Goal: Information Seeking & Learning: Learn about a topic

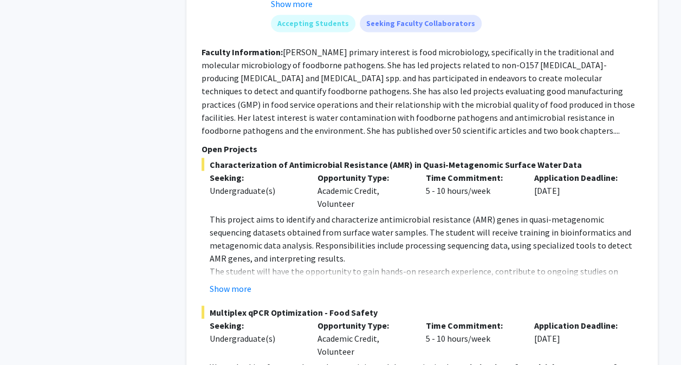
scroll to position [921, 0]
click at [235, 287] on button "Show more" at bounding box center [231, 287] width 42 height 13
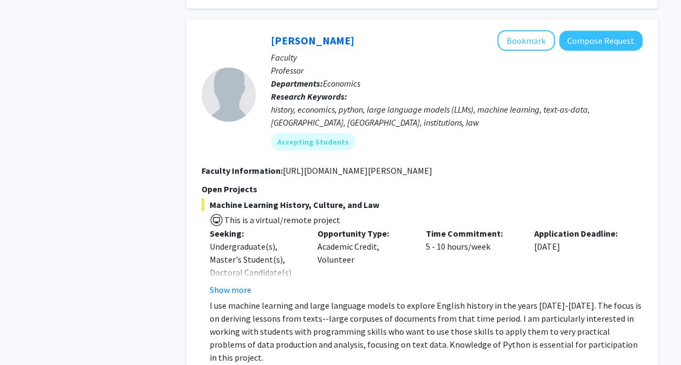
scroll to position [1404, 0]
click at [237, 288] on button "Show more" at bounding box center [231, 290] width 42 height 13
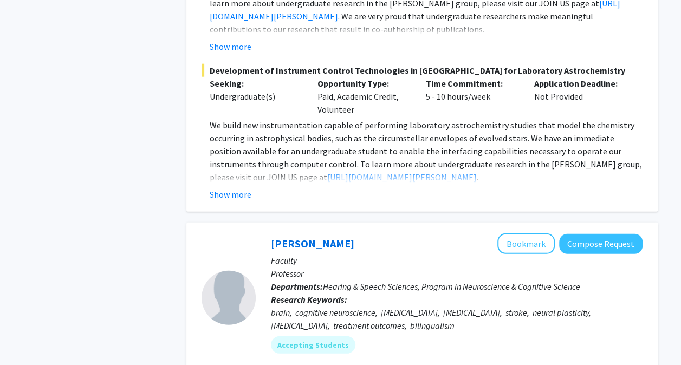
scroll to position [3367, 0]
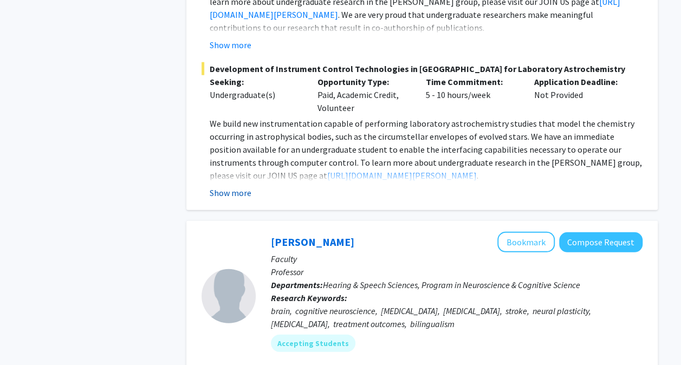
click at [230, 186] on button "Show more" at bounding box center [231, 192] width 42 height 13
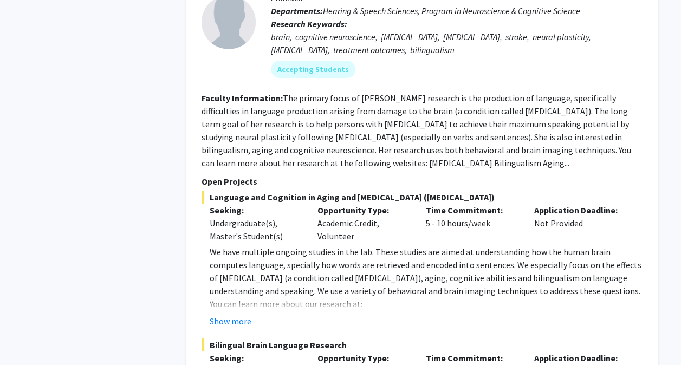
scroll to position [3957, 0]
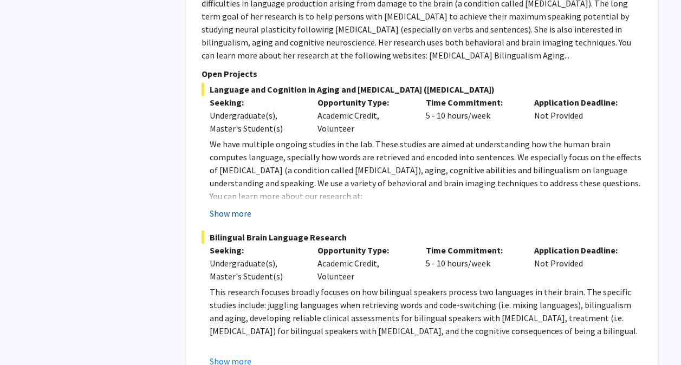
click at [244, 207] on button "Show more" at bounding box center [231, 213] width 42 height 13
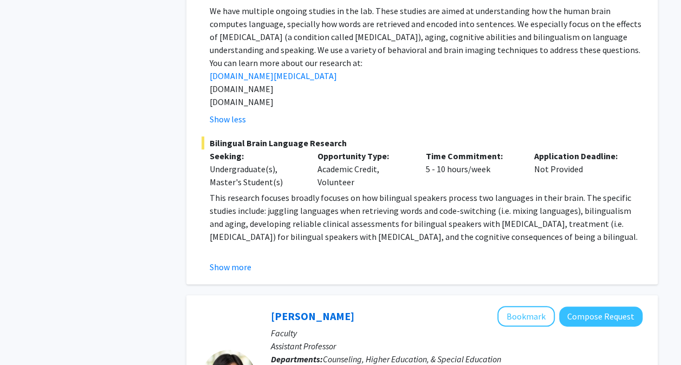
scroll to position [4093, 0]
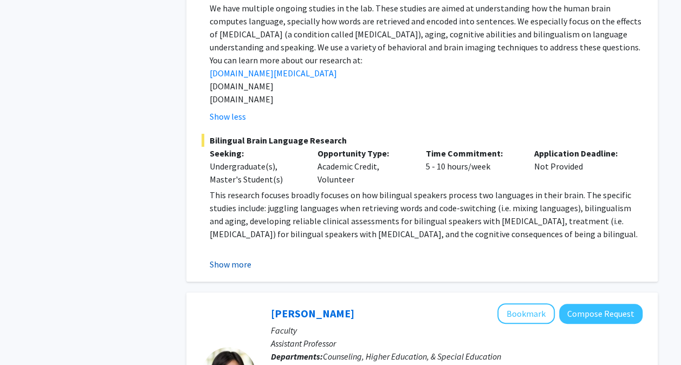
click at [236, 258] on button "Show more" at bounding box center [231, 264] width 42 height 13
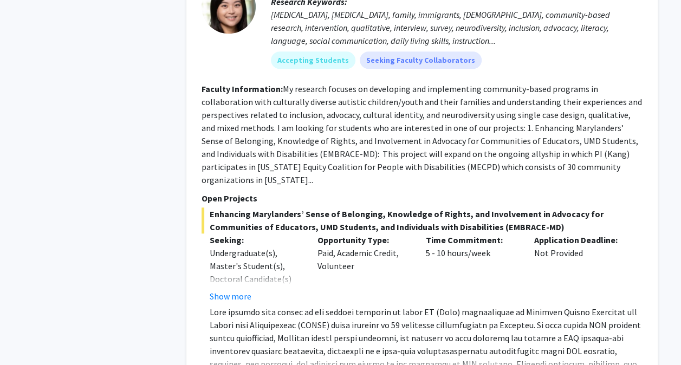
scroll to position [4563, 0]
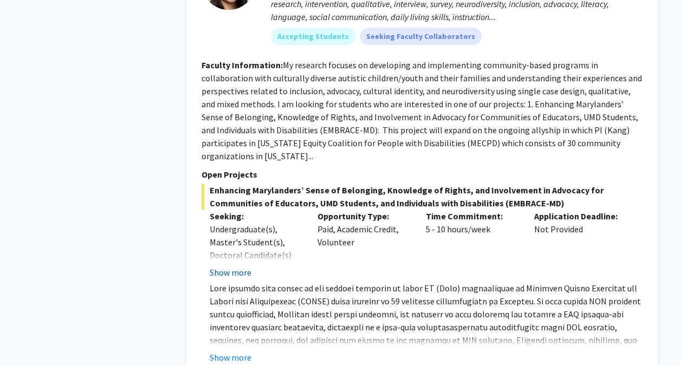
click at [241, 266] on button "Show more" at bounding box center [231, 272] width 42 height 13
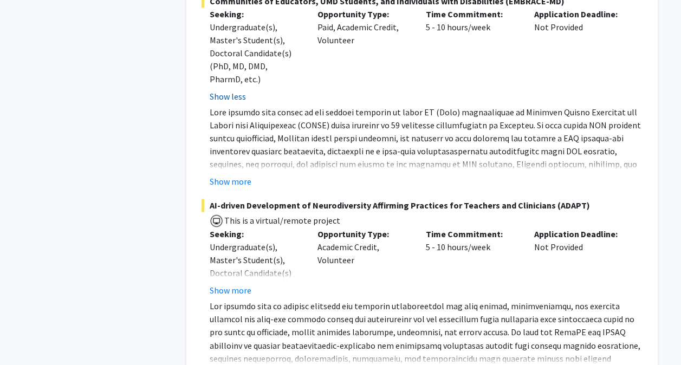
scroll to position [4811, 0]
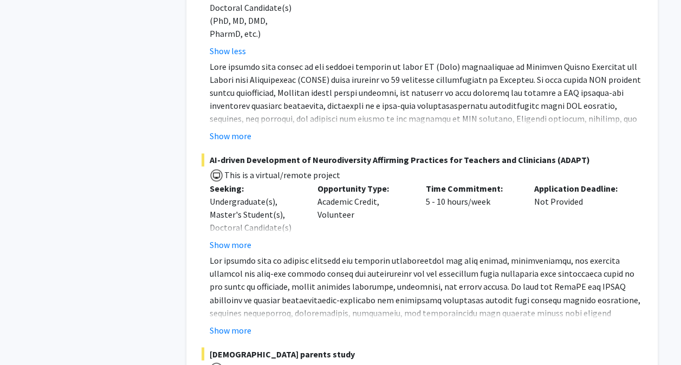
click at [237, 129] on fg-project-list "Enhancing Marylanders’ Sense of Belonging, Knowledge of Rights, and Involvement…" at bounding box center [422, 205] width 441 height 538
click at [238, 130] on button "Show more" at bounding box center [231, 136] width 42 height 13
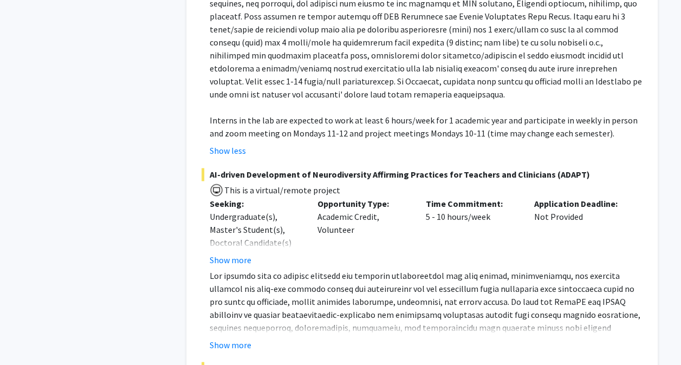
scroll to position [4928, 0]
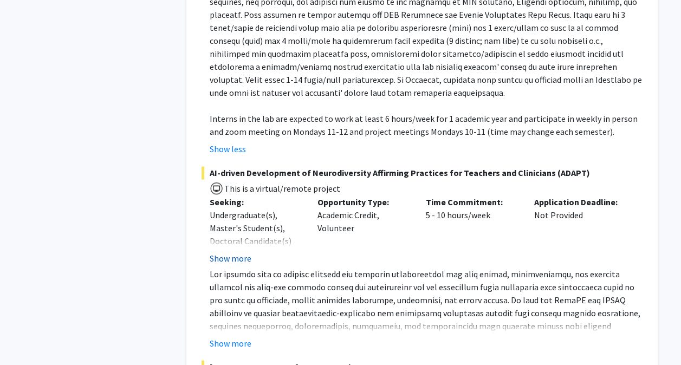
click at [243, 251] on button "Show more" at bounding box center [231, 257] width 42 height 13
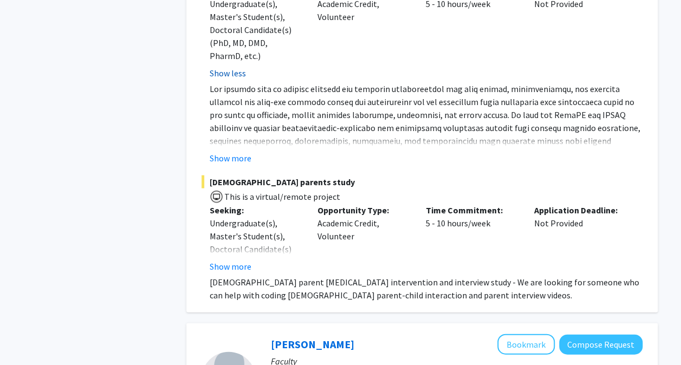
scroll to position [5139, 0]
click at [225, 151] on button "Show more" at bounding box center [231, 157] width 42 height 13
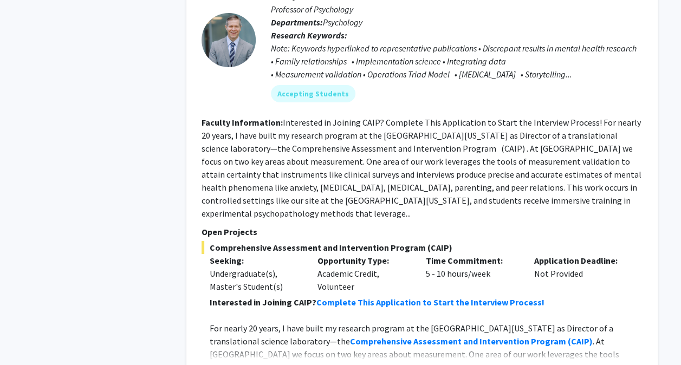
scroll to position [5971, 0]
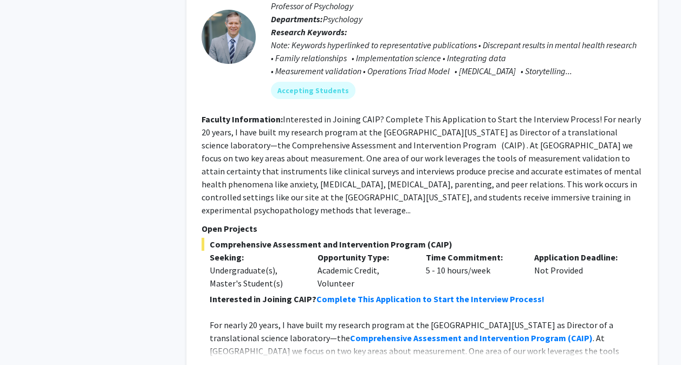
click at [244, 362] on button "Show more" at bounding box center [231, 368] width 42 height 13
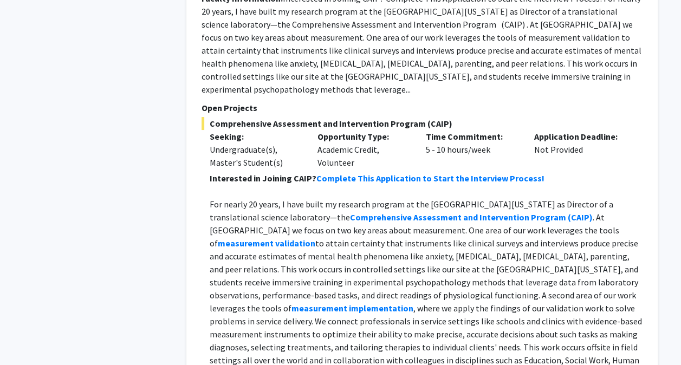
scroll to position [6093, 0]
click at [351, 172] on strong "Complete This Application to Start the Interview Process!" at bounding box center [431, 177] width 228 height 11
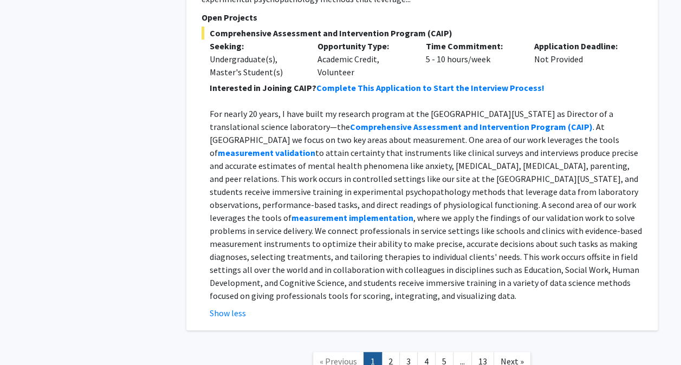
scroll to position [6183, 0]
click at [392, 352] on link "2" at bounding box center [391, 361] width 18 height 19
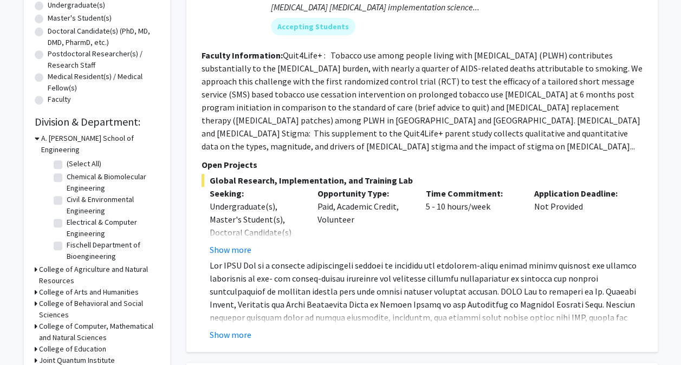
scroll to position [219, 0]
click at [238, 328] on button "Show more" at bounding box center [231, 334] width 42 height 13
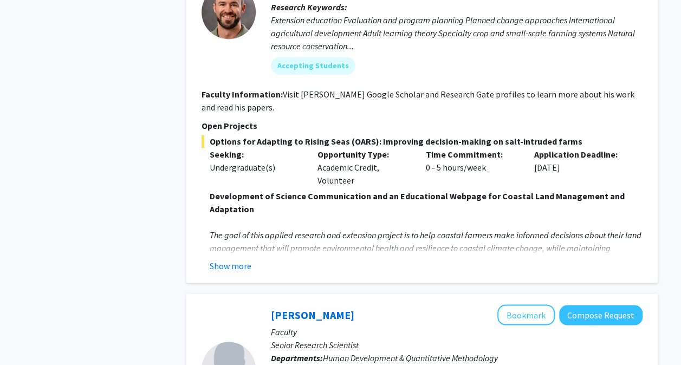
scroll to position [765, 0]
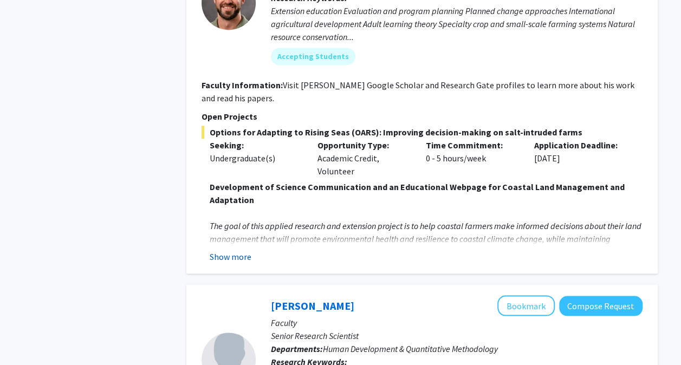
click at [229, 250] on button "Show more" at bounding box center [231, 256] width 42 height 13
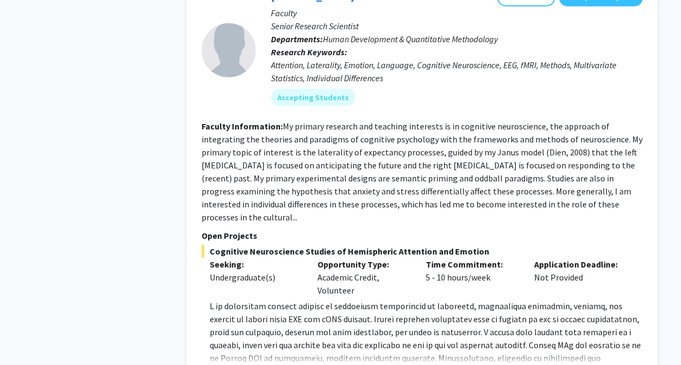
scroll to position [1549, 0]
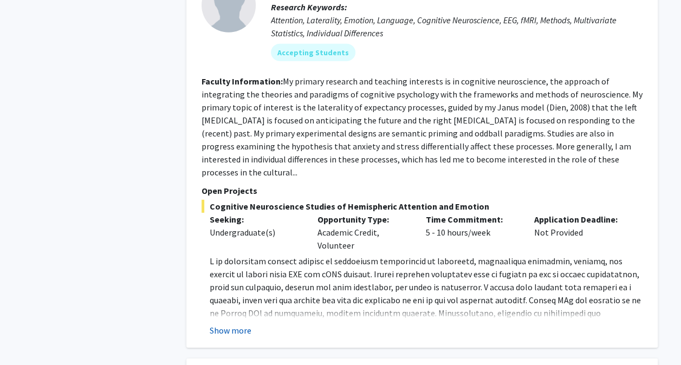
click at [237, 324] on button "Show more" at bounding box center [231, 330] width 42 height 13
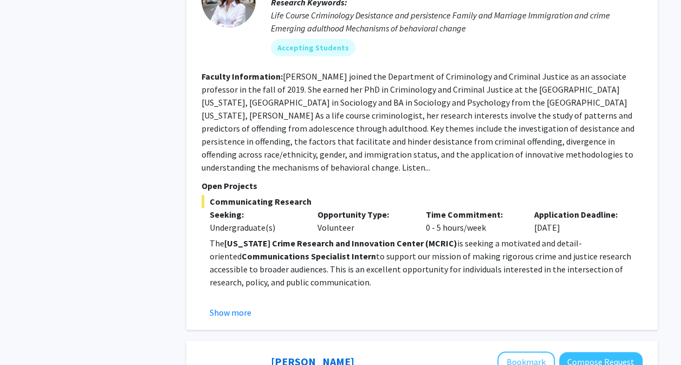
scroll to position [2048, 0]
click at [224, 306] on button "Show more" at bounding box center [231, 312] width 42 height 13
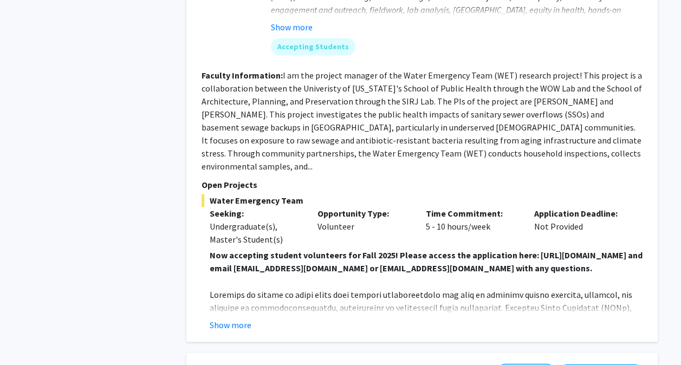
scroll to position [2802, 0]
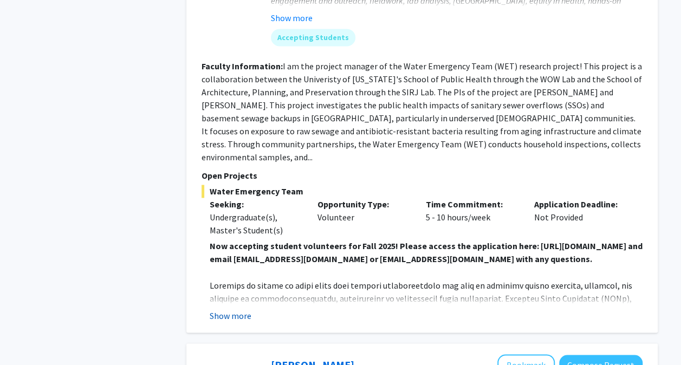
click at [224, 309] on button "Show more" at bounding box center [231, 315] width 42 height 13
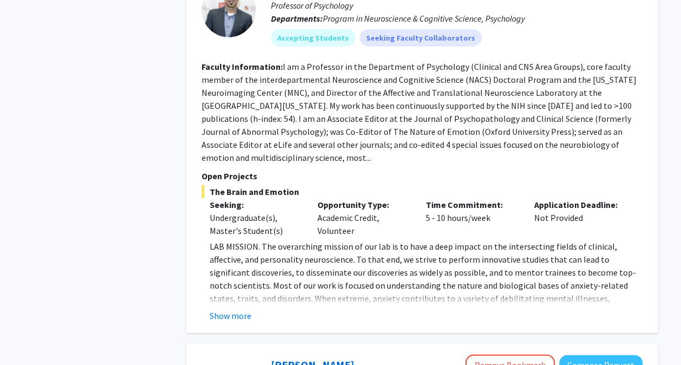
scroll to position [3410, 0]
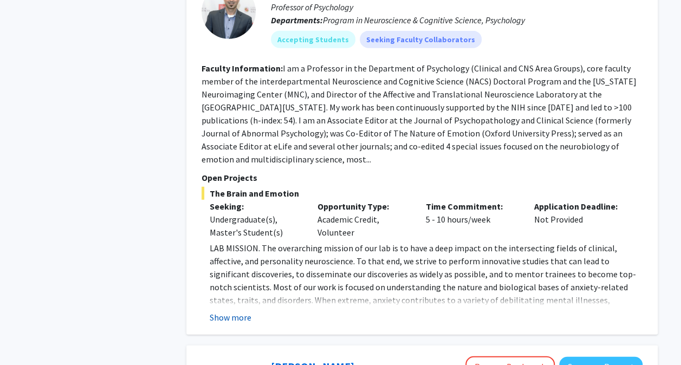
click at [222, 311] on button "Show more" at bounding box center [231, 317] width 42 height 13
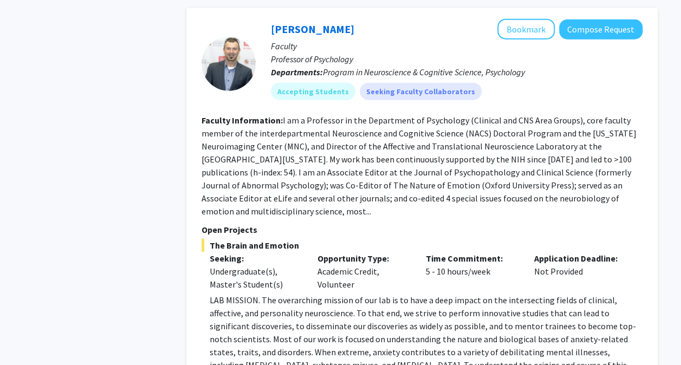
scroll to position [3350, 0]
